Goal: Find specific page/section: Find specific page/section

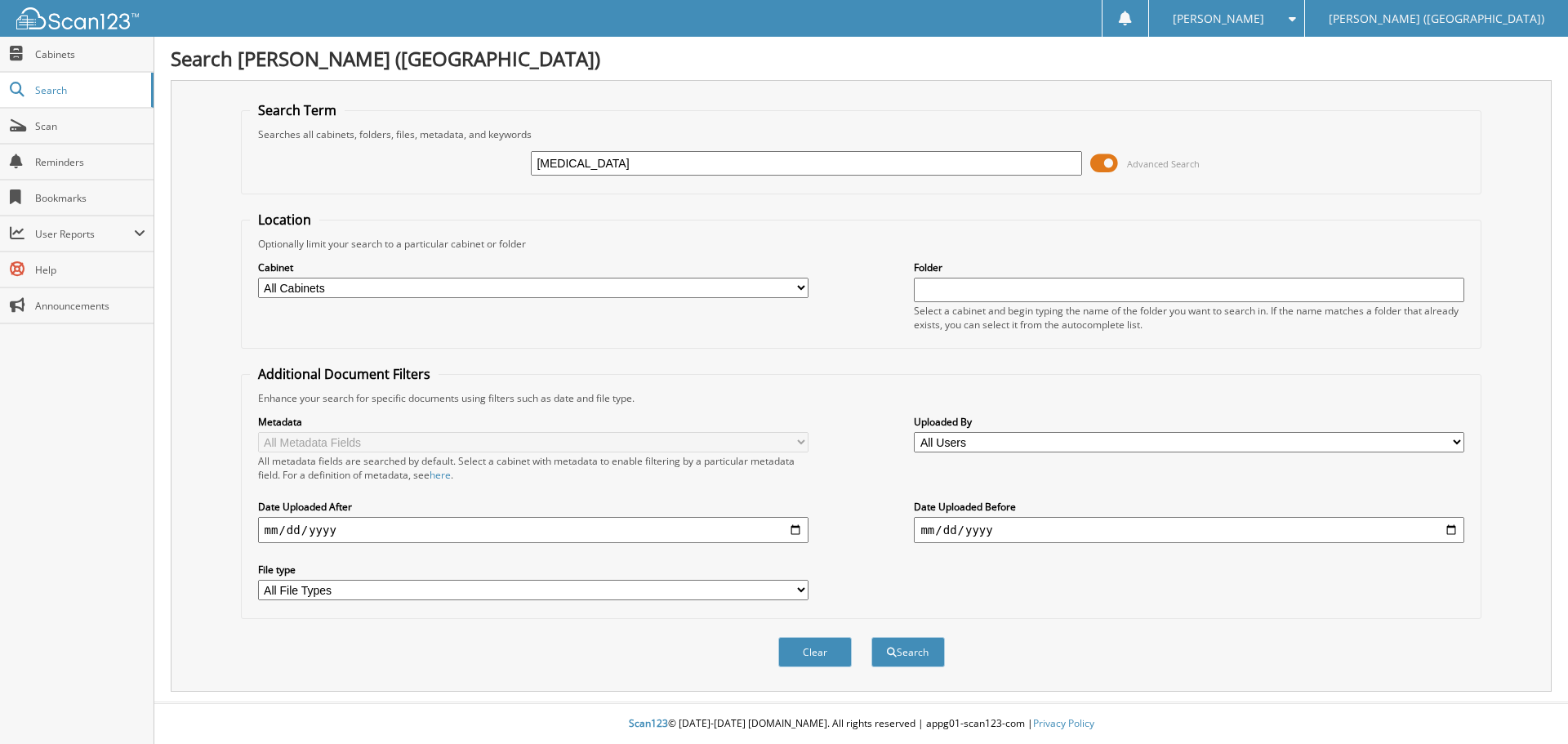
type input "[MEDICAL_DATA]"
click at [871, 637] on button "Search" at bounding box center [907, 652] width 74 height 30
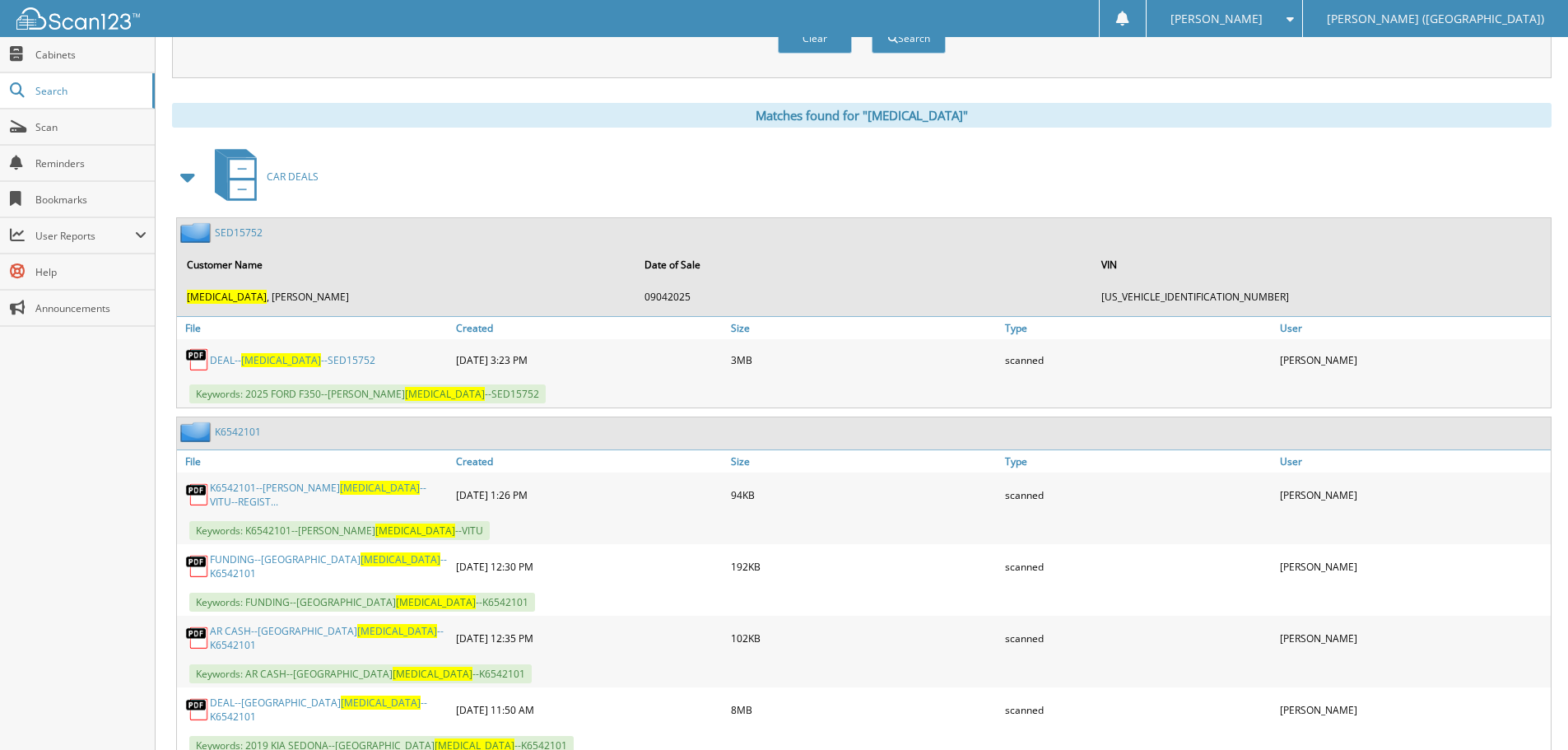
scroll to position [659, 0]
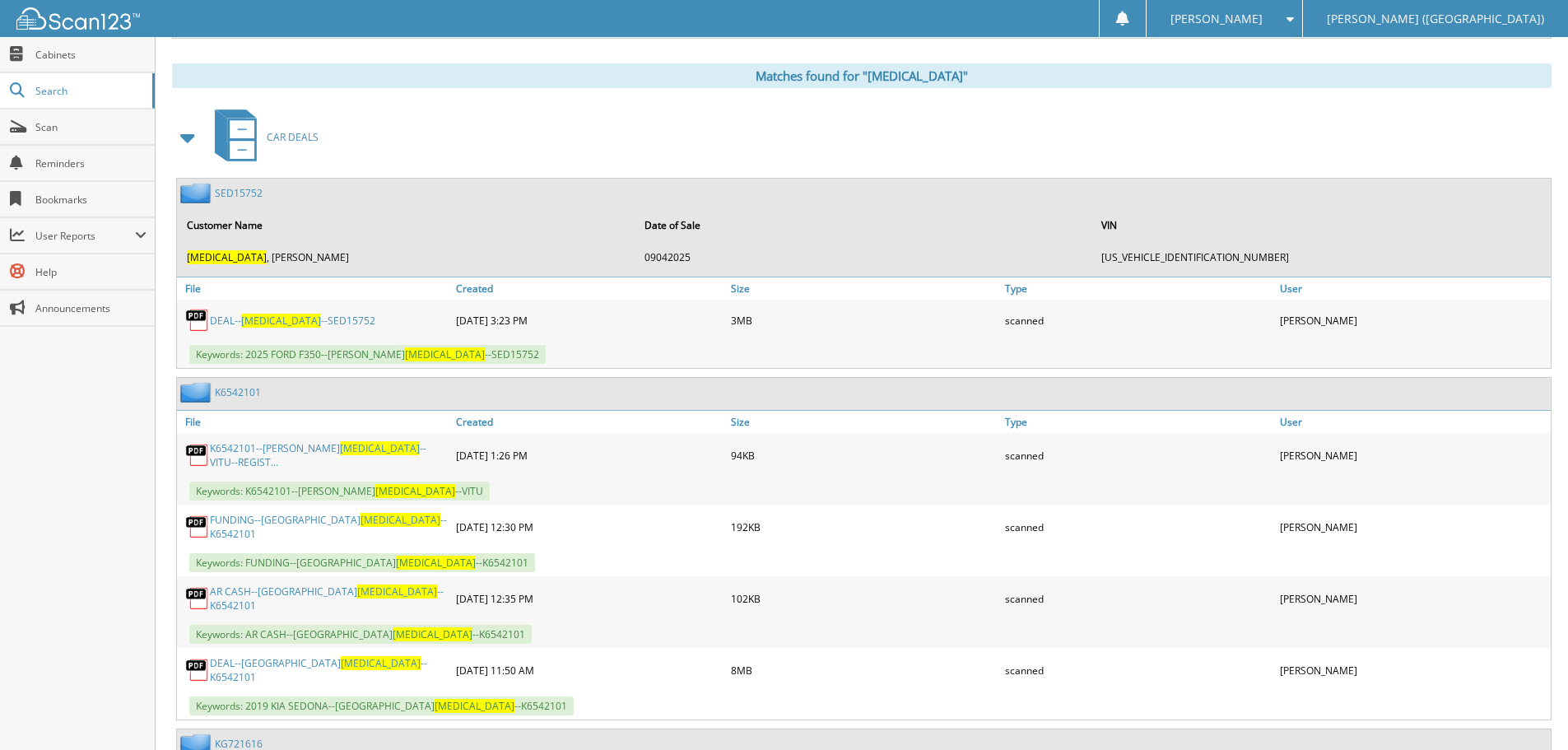
click at [229, 323] on link "DEAL-- [MEDICAL_DATA] --SED15752" at bounding box center [293, 320] width 166 height 14
click at [93, 138] on link "Scan" at bounding box center [77, 127] width 154 height 36
